Goal: Find specific page/section: Find specific page/section

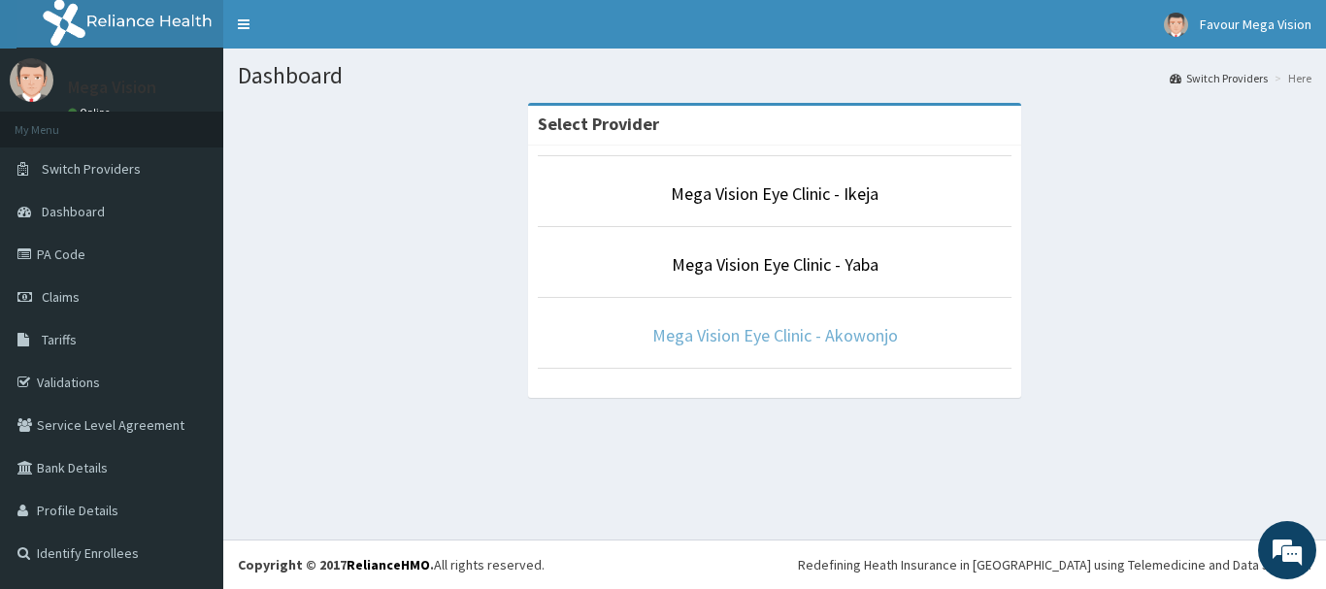
click at [786, 333] on link "Mega Vision Eye Clinic - Akowonjo" at bounding box center [775, 335] width 246 height 22
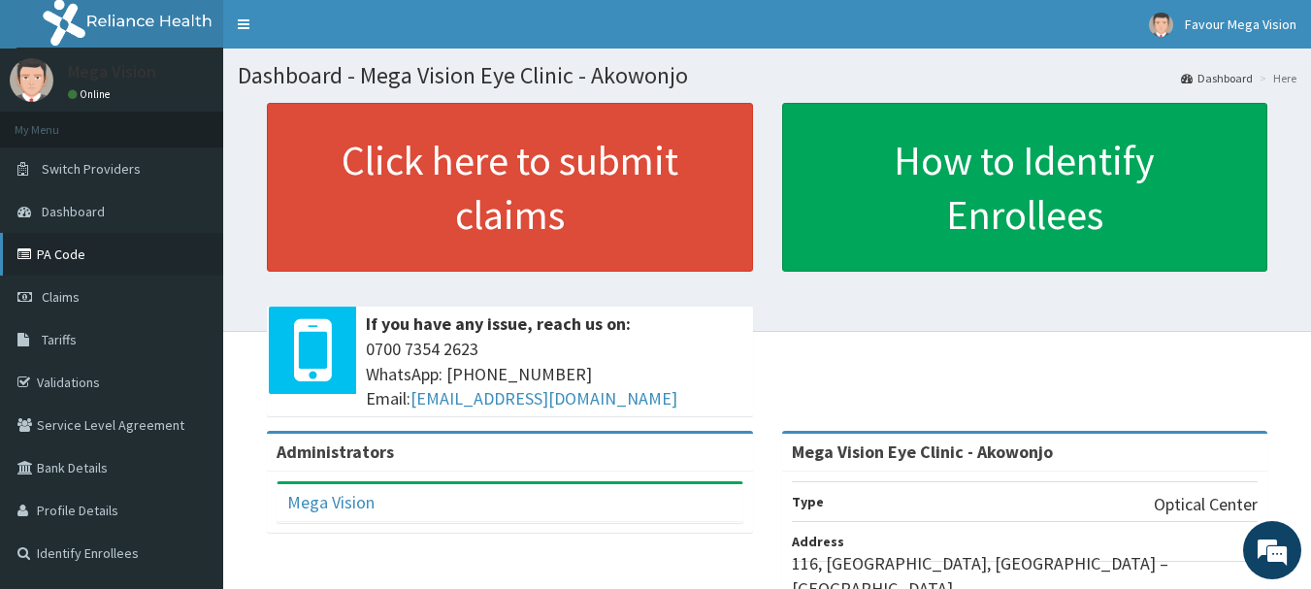
click at [139, 269] on link "PA Code" at bounding box center [111, 254] width 223 height 43
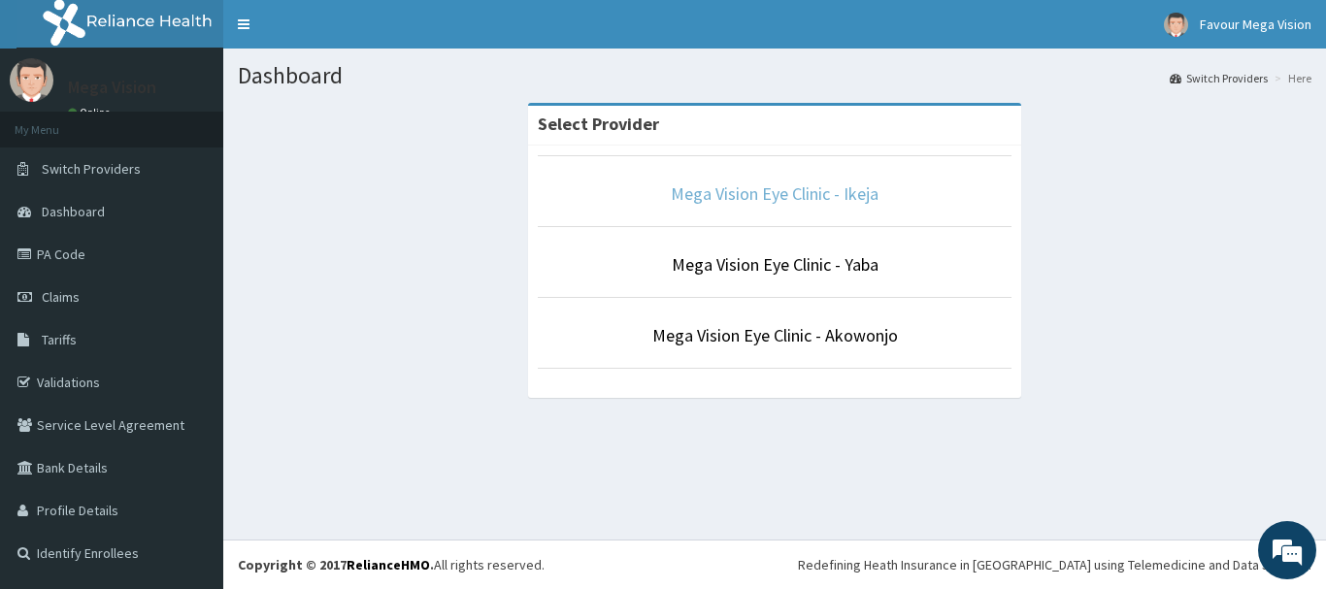
click at [781, 194] on link "Mega Vision Eye Clinic - Ikeja" at bounding box center [775, 193] width 208 height 22
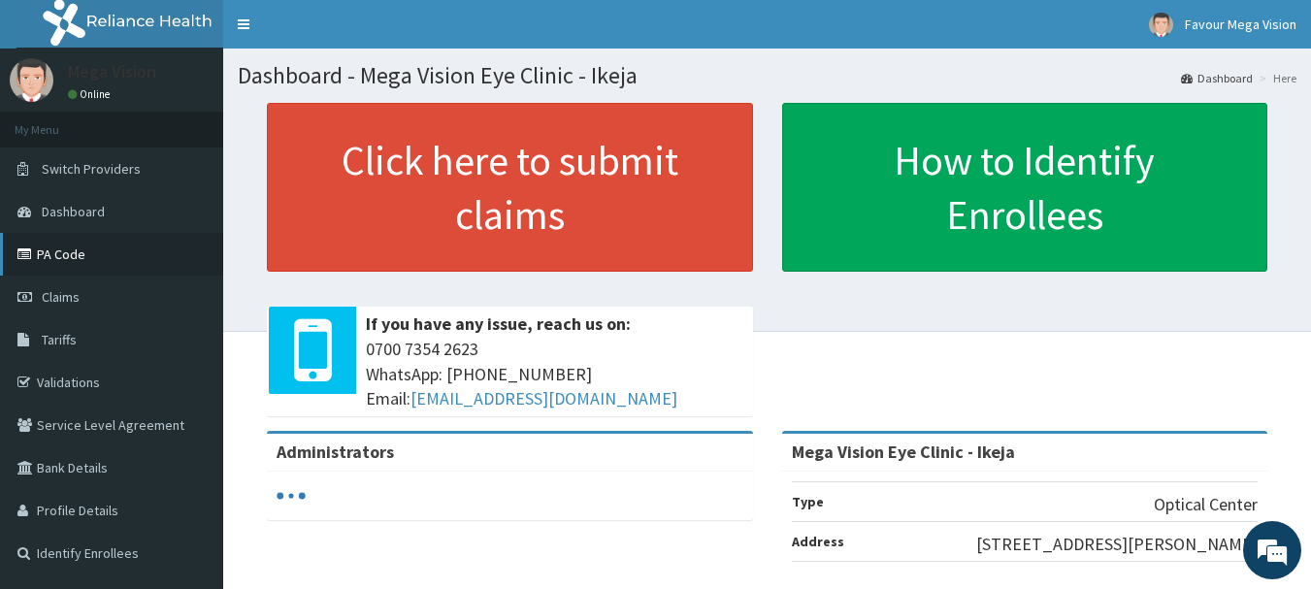
click at [147, 251] on link "PA Code" at bounding box center [111, 254] width 223 height 43
